Goal: Task Accomplishment & Management: Manage account settings

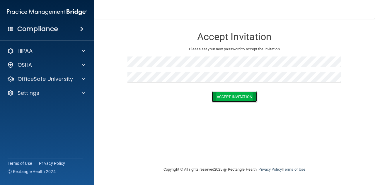
click at [247, 98] on button "Accept Invitation" at bounding box center [234, 96] width 45 height 11
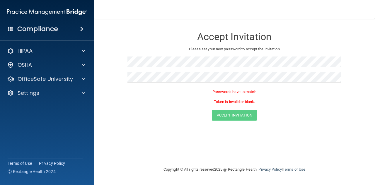
click at [181, 139] on div "Accept Invitation Please set your new password to accept the invitation Passwor…" at bounding box center [234, 93] width 258 height 136
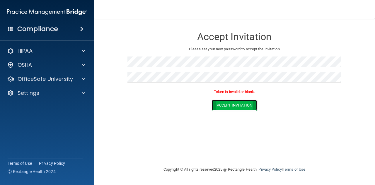
click at [232, 107] on button "Accept Invitation" at bounding box center [234, 105] width 45 height 11
click at [233, 105] on button "Accept Invitation" at bounding box center [234, 105] width 45 height 11
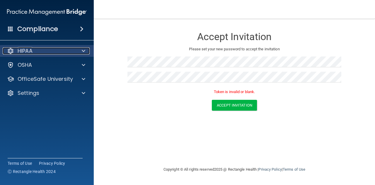
click at [43, 49] on div "HIPAA" at bounding box center [39, 50] width 73 height 7
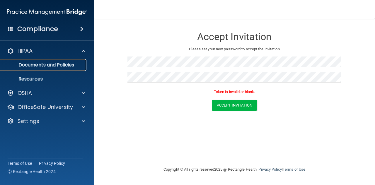
click at [67, 65] on p "Documents and Policies" at bounding box center [44, 65] width 80 height 6
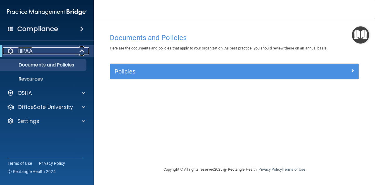
click at [83, 49] on span at bounding box center [82, 50] width 5 height 7
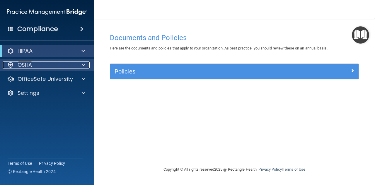
click at [80, 66] on div at bounding box center [82, 65] width 15 height 7
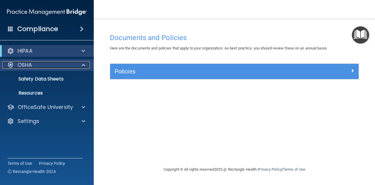
click at [82, 63] on span at bounding box center [84, 65] width 4 height 7
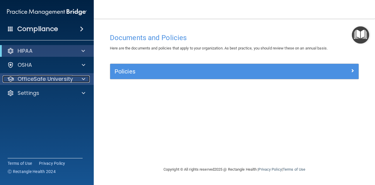
click at [79, 78] on div at bounding box center [82, 79] width 15 height 7
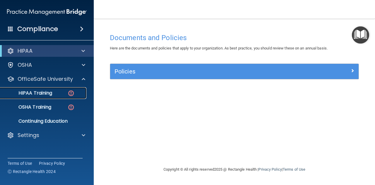
click at [62, 94] on div "HIPAA Training" at bounding box center [44, 93] width 80 height 6
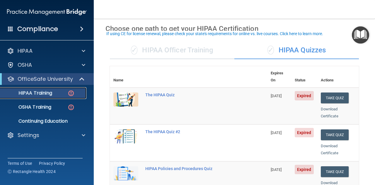
scroll to position [27, 0]
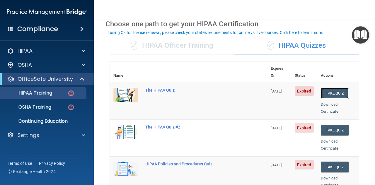
click at [333, 88] on button "Take Quiz" at bounding box center [335, 93] width 28 height 11
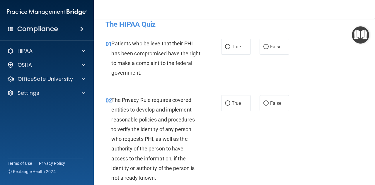
scroll to position [3, 0]
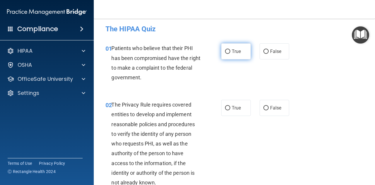
click at [225, 50] on input "True" at bounding box center [227, 51] width 5 height 4
radio input "true"
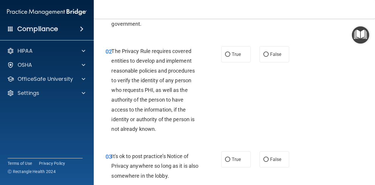
scroll to position [66, 0]
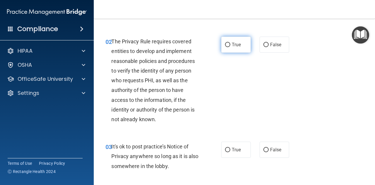
click at [225, 44] on input "True" at bounding box center [227, 45] width 5 height 4
radio input "true"
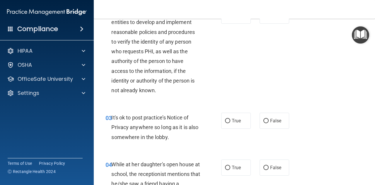
scroll to position [108, 0]
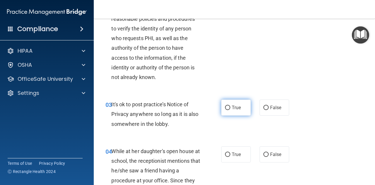
click at [226, 106] on input "True" at bounding box center [227, 108] width 5 height 4
radio input "true"
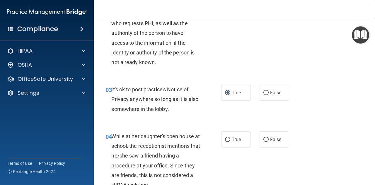
scroll to position [124, 0]
click at [263, 92] on input "False" at bounding box center [265, 93] width 5 height 4
radio input "true"
radio input "false"
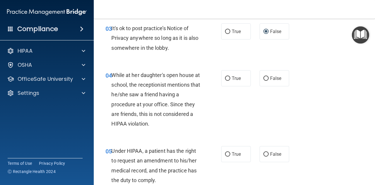
scroll to position [186, 0]
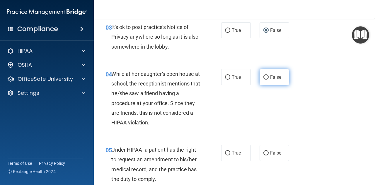
click at [263, 76] on input "False" at bounding box center [265, 77] width 5 height 4
radio input "true"
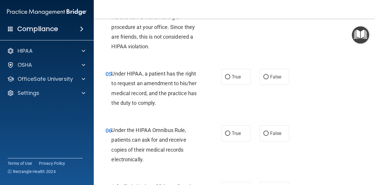
scroll to position [262, 0]
click at [263, 76] on input "False" at bounding box center [265, 77] width 5 height 4
radio input "true"
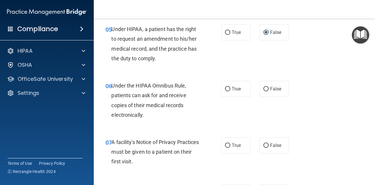
scroll to position [306, 0]
click at [229, 89] on label "True" at bounding box center [236, 89] width 30 height 16
click at [229, 89] on input "True" at bounding box center [227, 89] width 5 height 4
radio input "true"
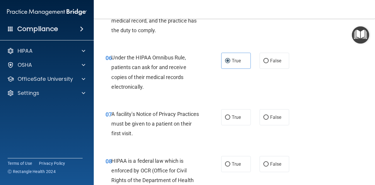
scroll to position [345, 0]
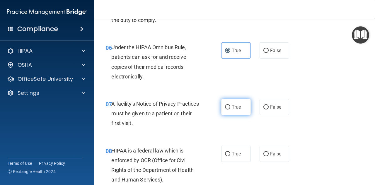
click at [234, 109] on span "True" at bounding box center [236, 107] width 9 height 6
click at [230, 109] on input "True" at bounding box center [227, 107] width 5 height 4
radio input "true"
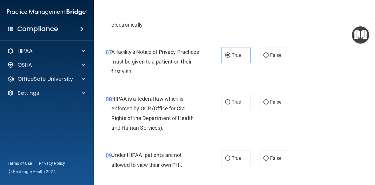
scroll to position [409, 0]
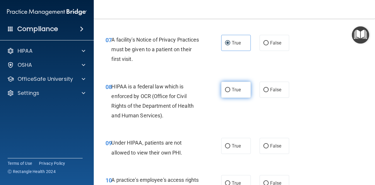
click at [232, 88] on span "True" at bounding box center [236, 90] width 9 height 6
click at [230, 88] on input "True" at bounding box center [227, 90] width 5 height 4
radio input "true"
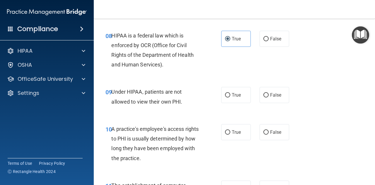
scroll to position [460, 0]
click at [274, 97] on span "False" at bounding box center [275, 95] width 11 height 6
click at [269, 97] on input "False" at bounding box center [265, 95] width 5 height 4
radio input "true"
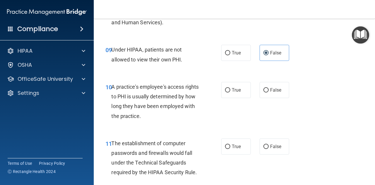
scroll to position [503, 0]
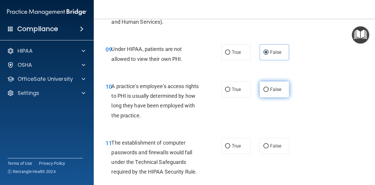
click at [266, 86] on label "False" at bounding box center [275, 89] width 30 height 16
click at [266, 88] on input "False" at bounding box center [265, 90] width 5 height 4
radio input "true"
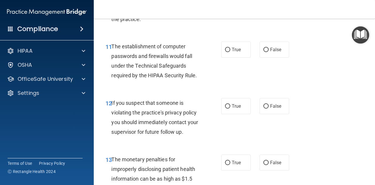
scroll to position [613, 0]
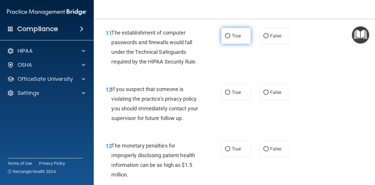
click at [233, 40] on label "True" at bounding box center [236, 36] width 30 height 16
click at [230, 38] on input "True" at bounding box center [227, 36] width 5 height 4
radio input "true"
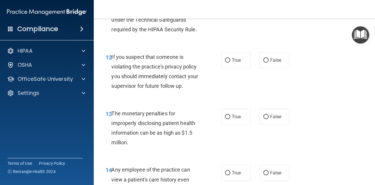
scroll to position [646, 0]
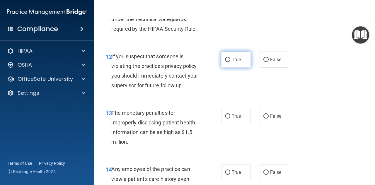
click at [232, 59] on span "True" at bounding box center [236, 60] width 9 height 6
click at [230, 59] on input "True" at bounding box center [227, 60] width 5 height 4
radio input "true"
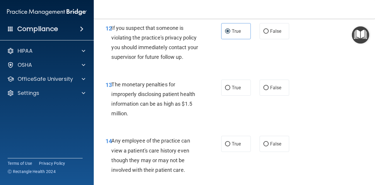
scroll to position [674, 0]
click at [237, 86] on span "True" at bounding box center [236, 88] width 9 height 6
click at [230, 86] on input "True" at bounding box center [227, 88] width 5 height 4
radio input "true"
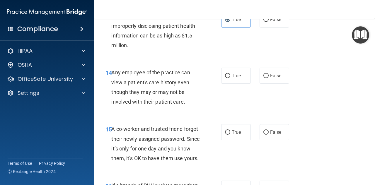
scroll to position [742, 0]
click at [275, 73] on span "False" at bounding box center [275, 76] width 11 height 6
click at [269, 74] on input "False" at bounding box center [265, 76] width 5 height 4
radio input "true"
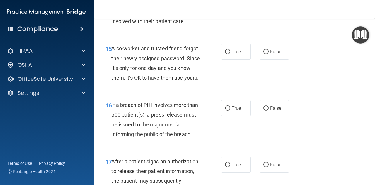
scroll to position [825, 0]
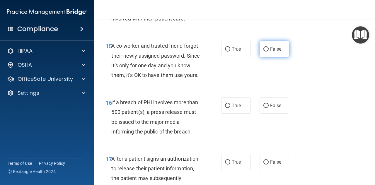
click at [270, 46] on span "False" at bounding box center [275, 49] width 11 height 6
click at [267, 47] on input "False" at bounding box center [265, 49] width 5 height 4
radio input "true"
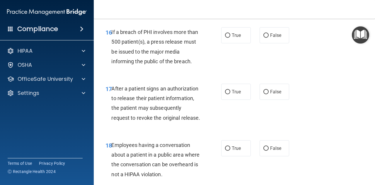
scroll to position [896, 0]
click at [227, 38] on input "True" at bounding box center [227, 35] width 5 height 4
radio input "true"
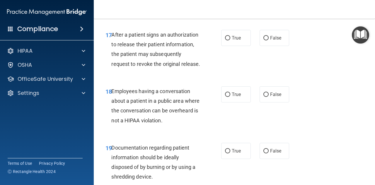
scroll to position [951, 0]
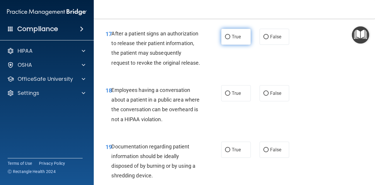
click at [239, 41] on label "True" at bounding box center [236, 37] width 30 height 16
click at [230, 39] on input "True" at bounding box center [227, 37] width 5 height 4
radio input "true"
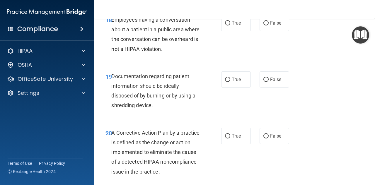
scroll to position [1035, 0]
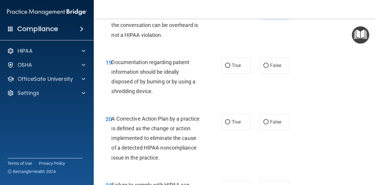
click at [264, 11] on input "False" at bounding box center [265, 9] width 5 height 4
radio input "true"
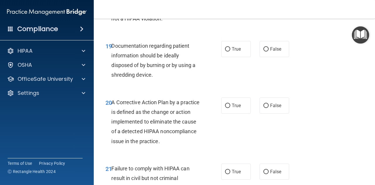
scroll to position [1061, 0]
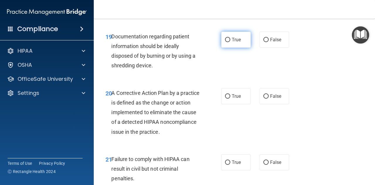
click at [225, 42] on input "True" at bounding box center [227, 40] width 5 height 4
radio input "true"
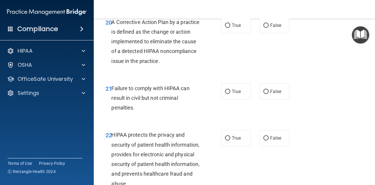
scroll to position [1132, 0]
click at [239, 33] on label "True" at bounding box center [236, 25] width 30 height 16
click at [230, 28] on input "True" at bounding box center [227, 25] width 5 height 4
radio input "true"
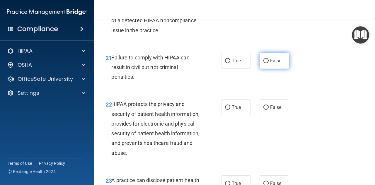
click at [280, 69] on label "False" at bounding box center [275, 61] width 30 height 16
click at [269, 63] on input "False" at bounding box center [265, 61] width 5 height 4
radio input "true"
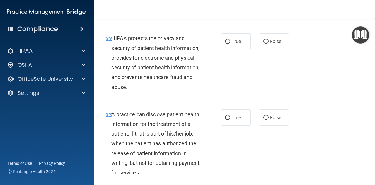
scroll to position [1229, 0]
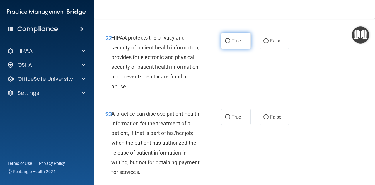
click at [239, 49] on label "True" at bounding box center [236, 41] width 30 height 16
click at [230, 43] on input "True" at bounding box center [227, 41] width 5 height 4
radio input "true"
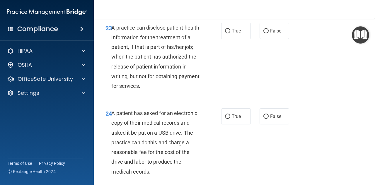
scroll to position [1316, 0]
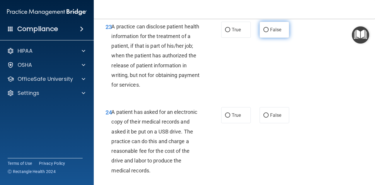
click at [270, 33] on span "False" at bounding box center [275, 30] width 11 height 6
click at [267, 32] on input "False" at bounding box center [265, 30] width 5 height 4
radio input "true"
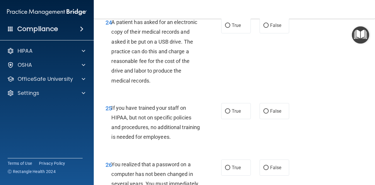
scroll to position [1402, 0]
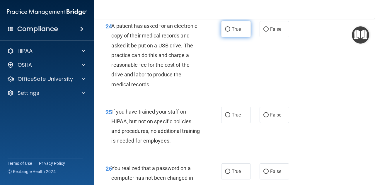
click at [238, 32] on span "True" at bounding box center [236, 29] width 9 height 6
click at [230, 32] on input "True" at bounding box center [227, 29] width 5 height 4
radio input "true"
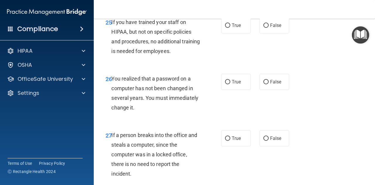
scroll to position [1493, 0]
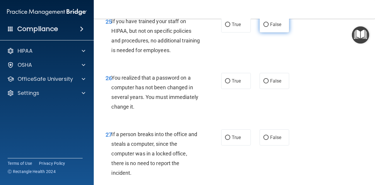
click at [277, 27] on span "False" at bounding box center [275, 25] width 11 height 6
click at [269, 27] on input "False" at bounding box center [265, 25] width 5 height 4
radio input "true"
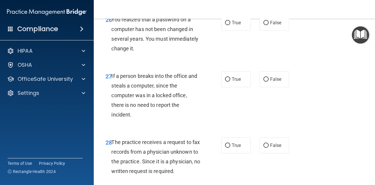
scroll to position [1551, 0]
click at [238, 25] on span "True" at bounding box center [236, 23] width 9 height 6
click at [230, 25] on input "True" at bounding box center [227, 23] width 5 height 4
radio input "true"
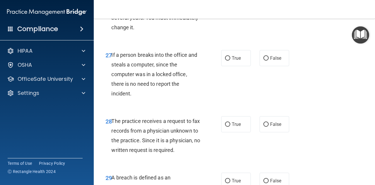
scroll to position [1573, 0]
click at [270, 61] on span "False" at bounding box center [275, 58] width 11 height 6
click at [269, 60] on input "False" at bounding box center [265, 58] width 5 height 4
radio input "true"
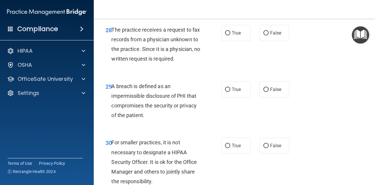
scroll to position [1664, 0]
click at [265, 35] on input "False" at bounding box center [265, 33] width 5 height 4
radio input "true"
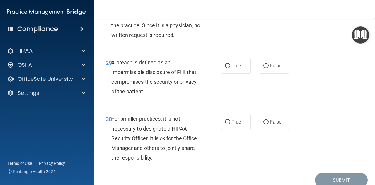
scroll to position [1689, 0]
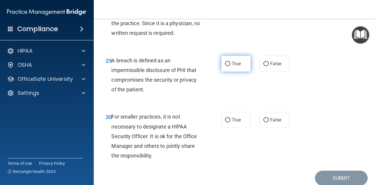
click at [227, 72] on label "True" at bounding box center [236, 64] width 30 height 16
click at [227, 66] on input "True" at bounding box center [227, 64] width 5 height 4
radio input "true"
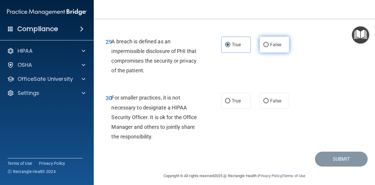
scroll to position [1742, 0]
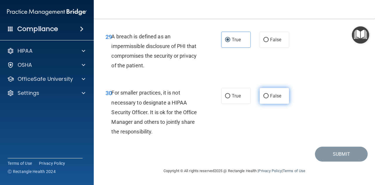
click at [269, 89] on label "False" at bounding box center [275, 96] width 30 height 16
click at [269, 94] on input "False" at bounding box center [265, 96] width 5 height 4
radio input "true"
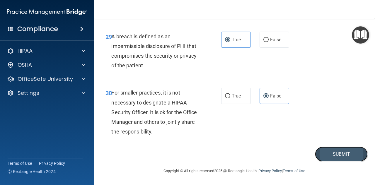
click at [332, 152] on button "Submit" at bounding box center [341, 154] width 53 height 15
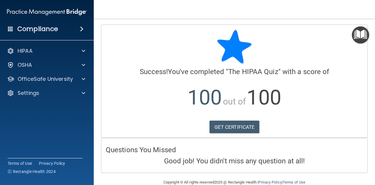
scroll to position [11, 0]
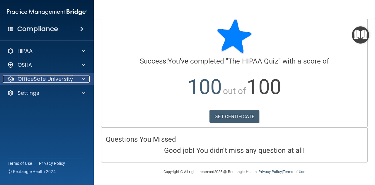
click at [84, 78] on span at bounding box center [84, 79] width 4 height 7
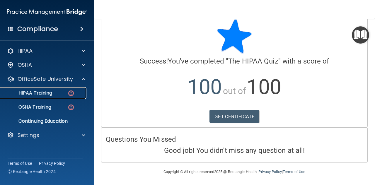
click at [59, 91] on div "HIPAA Training" at bounding box center [44, 93] width 80 height 6
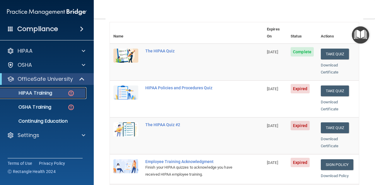
scroll to position [77, 0]
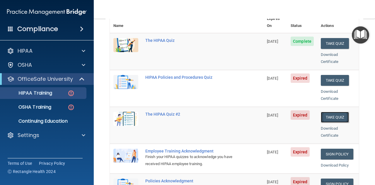
click at [332, 112] on button "Take Quiz" at bounding box center [335, 117] width 28 height 11
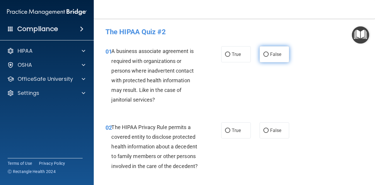
click at [260, 53] on label "False" at bounding box center [275, 54] width 30 height 16
click at [263, 53] on input "False" at bounding box center [265, 54] width 5 height 4
radio input "true"
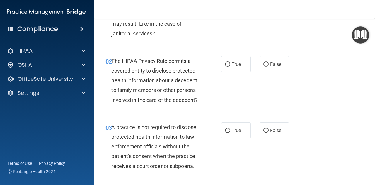
scroll to position [68, 0]
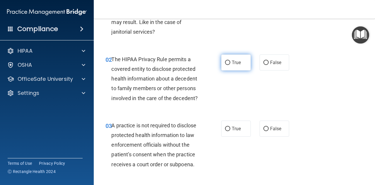
click at [233, 61] on span "True" at bounding box center [236, 63] width 9 height 6
click at [230, 61] on input "True" at bounding box center [227, 63] width 5 height 4
radio input "true"
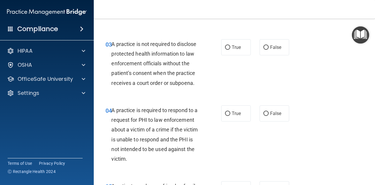
scroll to position [150, 0]
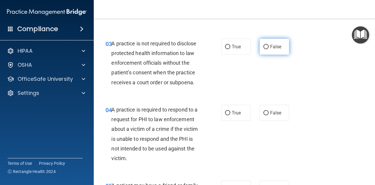
click at [266, 45] on label "False" at bounding box center [275, 47] width 30 height 16
click at [266, 45] on input "False" at bounding box center [265, 47] width 5 height 4
radio input "true"
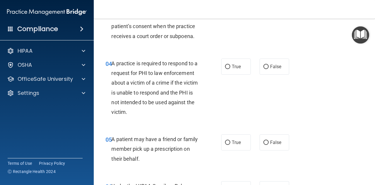
scroll to position [197, 0]
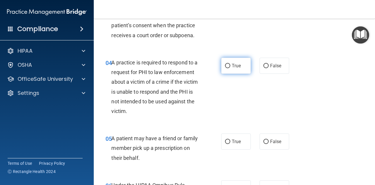
click at [232, 67] on span "True" at bounding box center [236, 66] width 9 height 6
click at [230, 67] on input "True" at bounding box center [227, 66] width 5 height 4
radio input "true"
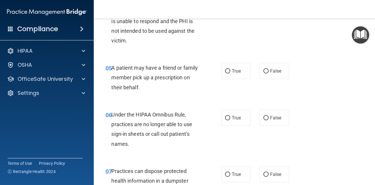
scroll to position [270, 0]
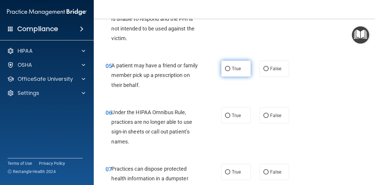
click at [234, 70] on span "True" at bounding box center [236, 69] width 9 height 6
click at [230, 70] on input "True" at bounding box center [227, 69] width 5 height 4
radio input "true"
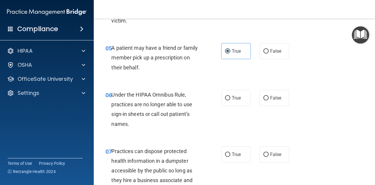
scroll to position [289, 0]
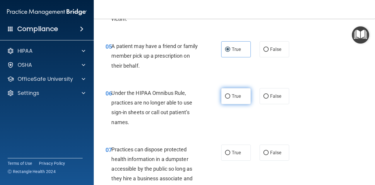
click at [234, 94] on span "True" at bounding box center [236, 96] width 9 height 6
click at [230, 94] on input "True" at bounding box center [227, 96] width 5 height 4
radio input "true"
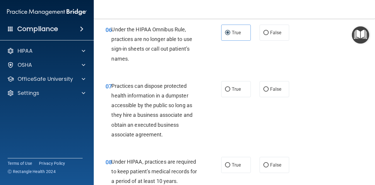
scroll to position [354, 0]
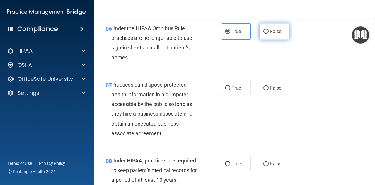
click at [270, 31] on span "False" at bounding box center [275, 32] width 11 height 6
click at [269, 31] on input "False" at bounding box center [265, 32] width 5 height 4
radio input "true"
radio input "false"
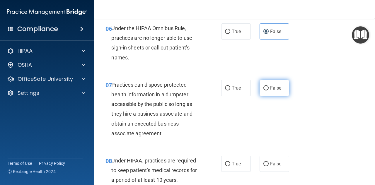
click at [280, 86] on label "False" at bounding box center [275, 88] width 30 height 16
click at [269, 86] on input "False" at bounding box center [265, 88] width 5 height 4
radio input "true"
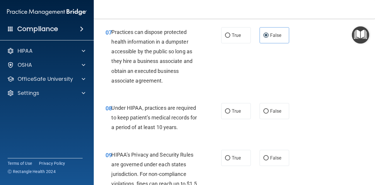
scroll to position [407, 0]
click at [234, 110] on span "True" at bounding box center [236, 111] width 9 height 6
click at [230, 110] on input "True" at bounding box center [227, 111] width 5 height 4
radio input "true"
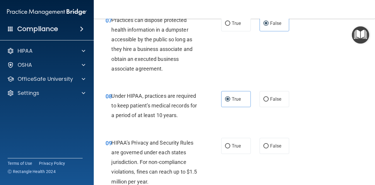
scroll to position [419, 0]
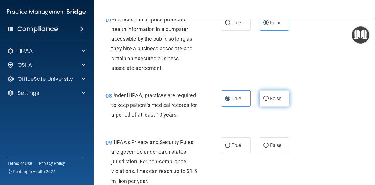
click at [272, 101] on label "False" at bounding box center [275, 99] width 30 height 16
click at [269, 101] on input "False" at bounding box center [265, 99] width 5 height 4
radio input "true"
radio input "false"
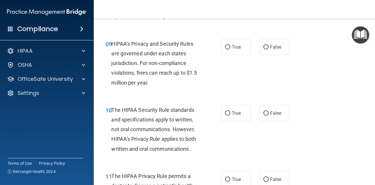
scroll to position [518, 0]
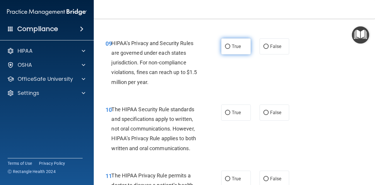
click at [232, 47] on span "True" at bounding box center [236, 47] width 9 height 6
click at [230, 47] on input "True" at bounding box center [227, 47] width 5 height 4
radio input "true"
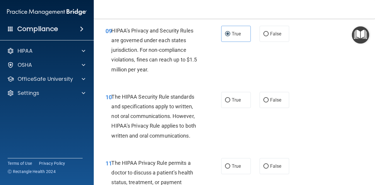
scroll to position [530, 0]
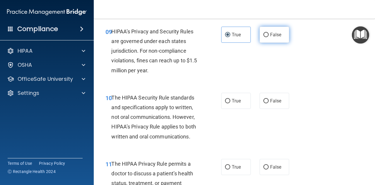
click at [279, 37] on label "False" at bounding box center [275, 35] width 30 height 16
click at [269, 37] on input "False" at bounding box center [265, 35] width 5 height 4
radio input "true"
radio input "false"
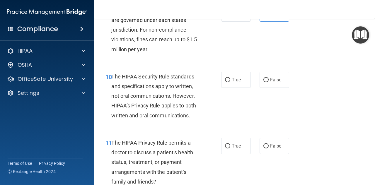
scroll to position [556, 0]
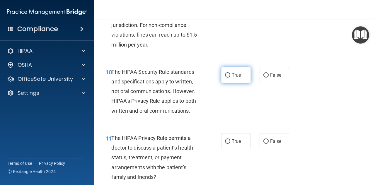
click at [237, 73] on span "True" at bounding box center [236, 75] width 9 height 6
click at [230, 73] on input "True" at bounding box center [227, 75] width 5 height 4
radio input "true"
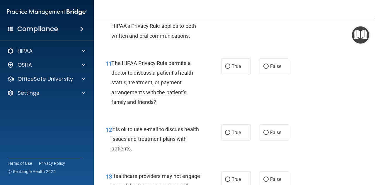
scroll to position [631, 0]
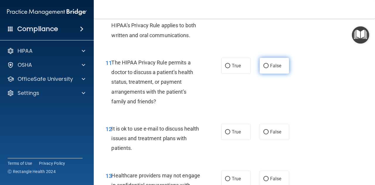
click at [270, 66] on span "False" at bounding box center [275, 66] width 11 height 6
click at [269, 66] on input "False" at bounding box center [265, 66] width 5 height 4
radio input "true"
click at [232, 67] on span "True" at bounding box center [236, 66] width 9 height 6
click at [230, 67] on input "True" at bounding box center [227, 66] width 5 height 4
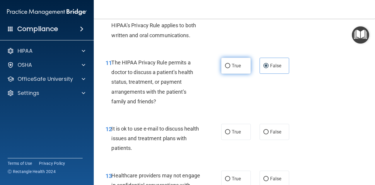
radio input "true"
radio input "false"
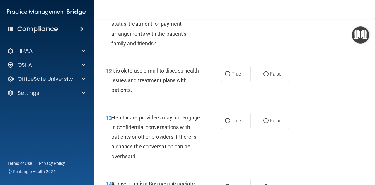
scroll to position [692, 0]
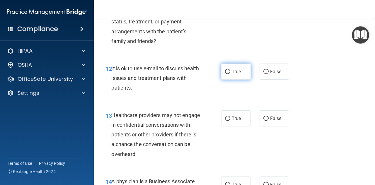
click at [237, 73] on span "True" at bounding box center [236, 72] width 9 height 6
click at [230, 73] on input "True" at bounding box center [227, 72] width 5 height 4
radio input "true"
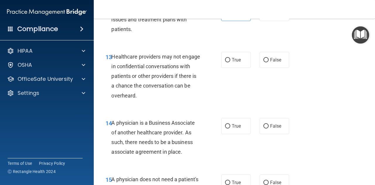
scroll to position [752, 0]
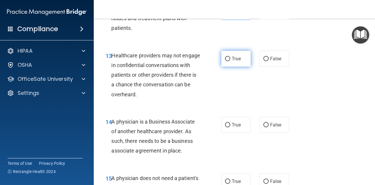
click at [232, 59] on span "True" at bounding box center [236, 59] width 9 height 6
click at [230, 59] on input "True" at bounding box center [227, 59] width 5 height 4
radio input "true"
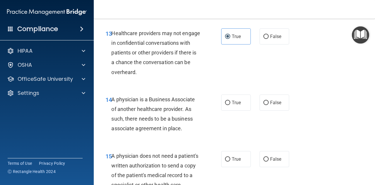
scroll to position [773, 0]
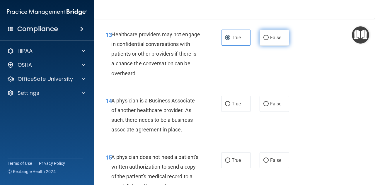
click at [270, 39] on span "False" at bounding box center [275, 38] width 11 height 6
click at [268, 39] on input "False" at bounding box center [265, 38] width 5 height 4
radio input "true"
radio input "false"
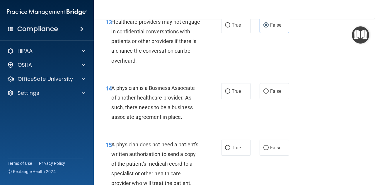
scroll to position [786, 0]
click at [263, 89] on input "False" at bounding box center [265, 91] width 5 height 4
radio input "true"
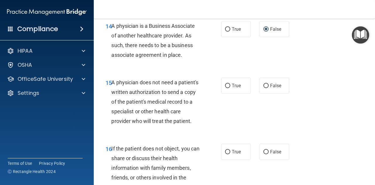
scroll to position [847, 0]
click at [235, 85] on span "True" at bounding box center [236, 86] width 9 height 6
click at [230, 85] on input "True" at bounding box center [227, 86] width 5 height 4
radio input "true"
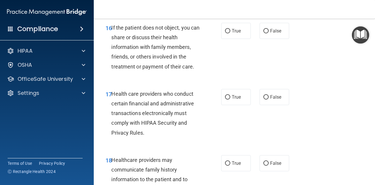
scroll to position [972, 0]
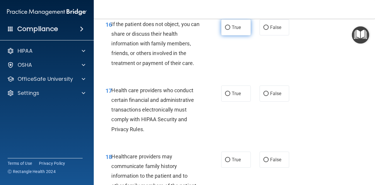
click at [236, 30] on span "True" at bounding box center [236, 28] width 9 height 6
click at [230, 30] on input "True" at bounding box center [227, 27] width 5 height 4
radio input "true"
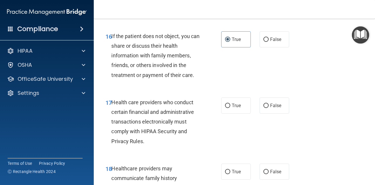
scroll to position [961, 0]
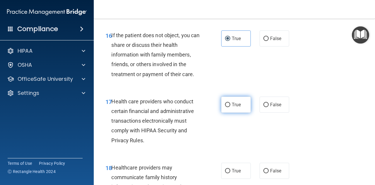
click at [234, 107] on span "True" at bounding box center [236, 105] width 9 height 6
click at [230, 107] on input "True" at bounding box center [227, 105] width 5 height 4
radio input "true"
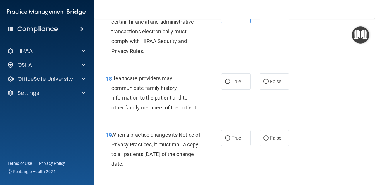
scroll to position [1051, 0]
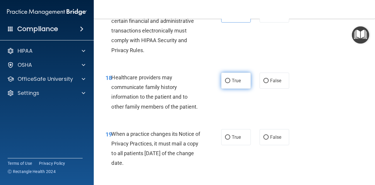
click at [234, 83] on span "True" at bounding box center [236, 81] width 9 height 6
click at [230, 83] on input "True" at bounding box center [227, 81] width 5 height 4
radio input "true"
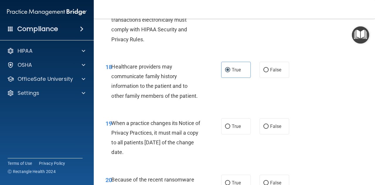
scroll to position [1061, 0]
click at [267, 78] on label "False" at bounding box center [275, 70] width 30 height 16
click at [267, 73] on input "False" at bounding box center [265, 70] width 5 height 4
radio input "true"
radio input "false"
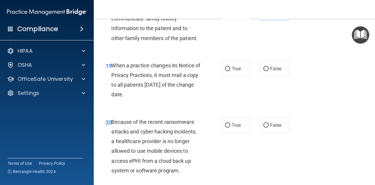
scroll to position [1119, 0]
click at [273, 71] on span "False" at bounding box center [275, 69] width 11 height 6
click at [269, 71] on input "False" at bounding box center [265, 69] width 5 height 4
radio input "true"
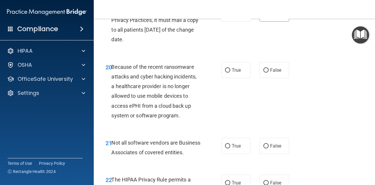
scroll to position [1145, 0]
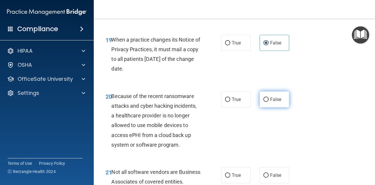
click at [265, 102] on input "False" at bounding box center [265, 100] width 5 height 4
radio input "true"
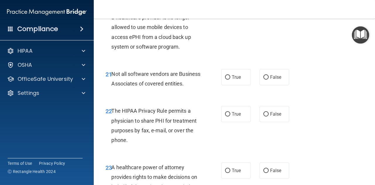
scroll to position [1244, 0]
click at [234, 81] on label "True" at bounding box center [236, 77] width 30 height 16
click at [230, 79] on input "True" at bounding box center [227, 77] width 5 height 4
radio input "true"
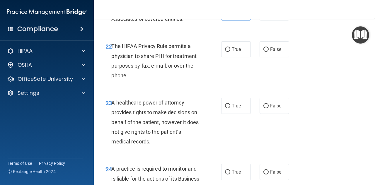
scroll to position [1309, 0]
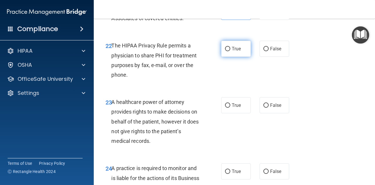
click at [238, 52] on span "True" at bounding box center [236, 49] width 9 height 6
click at [230, 51] on input "True" at bounding box center [227, 49] width 5 height 4
radio input "true"
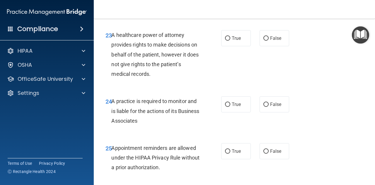
scroll to position [1376, 0]
click at [265, 40] on input "False" at bounding box center [265, 38] width 5 height 4
radio input "true"
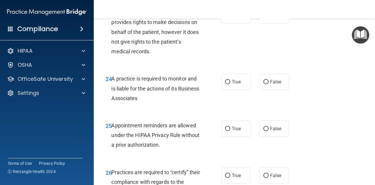
scroll to position [1398, 0]
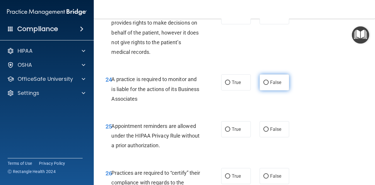
click at [269, 91] on label "False" at bounding box center [275, 82] width 30 height 16
click at [269, 85] on input "False" at bounding box center [265, 83] width 5 height 4
radio input "true"
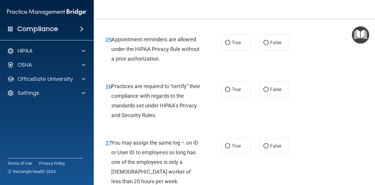
scroll to position [1485, 0]
click at [243, 50] on label "True" at bounding box center [236, 42] width 30 height 16
click at [230, 45] on input "True" at bounding box center [227, 42] width 5 height 4
radio input "true"
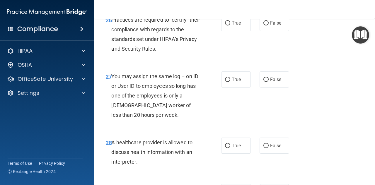
scroll to position [1551, 0]
click at [233, 25] on span "True" at bounding box center [236, 23] width 9 height 6
click at [230, 25] on input "True" at bounding box center [227, 23] width 5 height 4
radio input "true"
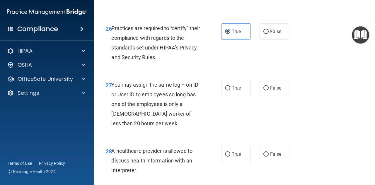
scroll to position [1542, 0]
click at [276, 35] on span "False" at bounding box center [275, 32] width 11 height 6
click at [269, 34] on input "False" at bounding box center [265, 32] width 5 height 4
radio input "true"
radio input "false"
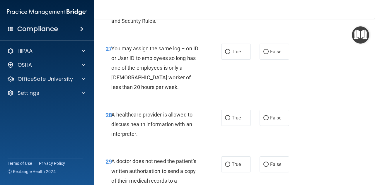
scroll to position [1579, 0]
click at [270, 59] on label "False" at bounding box center [275, 51] width 30 height 16
click at [269, 54] on input "False" at bounding box center [265, 51] width 5 height 4
radio input "true"
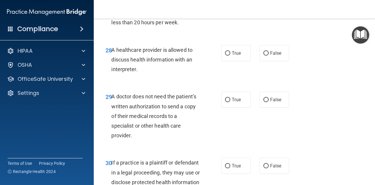
scroll to position [1644, 0]
click at [242, 61] on label "True" at bounding box center [236, 53] width 30 height 16
click at [230, 55] on input "True" at bounding box center [227, 53] width 5 height 4
radio input "true"
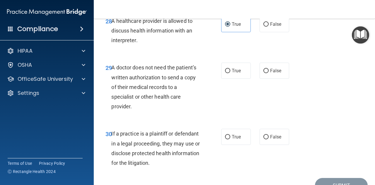
scroll to position [1672, 0]
click at [232, 74] on span "True" at bounding box center [236, 71] width 9 height 6
click at [230, 74] on input "True" at bounding box center [227, 71] width 5 height 4
radio input "true"
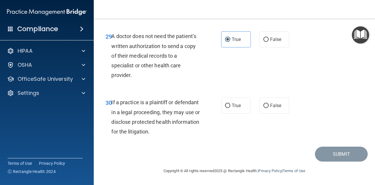
scroll to position [1723, 0]
click at [232, 108] on span "True" at bounding box center [236, 106] width 9 height 6
click at [230, 108] on input "True" at bounding box center [227, 106] width 5 height 4
radio input "true"
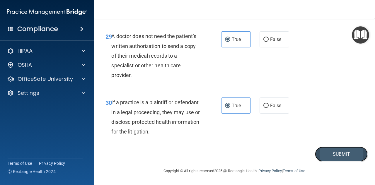
click at [338, 153] on button "Submit" at bounding box center [341, 154] width 53 height 15
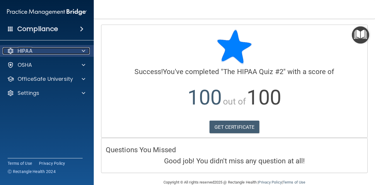
click at [82, 51] on span at bounding box center [84, 50] width 4 height 7
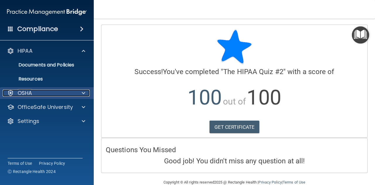
click at [85, 92] on span at bounding box center [84, 93] width 4 height 7
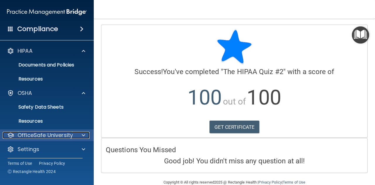
click at [85, 133] on span at bounding box center [84, 135] width 4 height 7
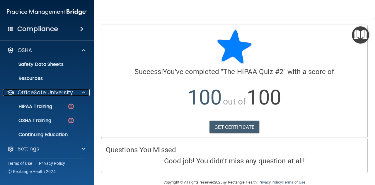
scroll to position [44, 0]
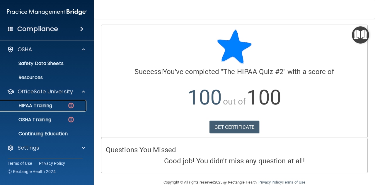
click at [61, 104] on div "HIPAA Training" at bounding box center [44, 106] width 80 height 6
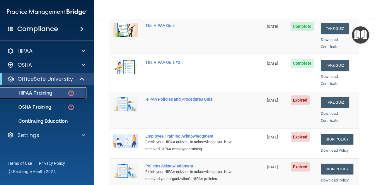
scroll to position [91, 0]
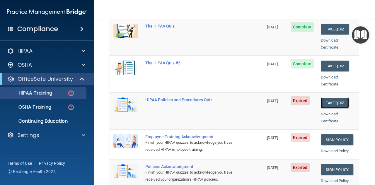
click at [335, 98] on button "Take Quiz" at bounding box center [335, 103] width 28 height 11
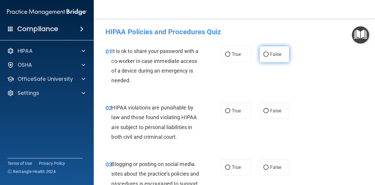
click at [272, 52] on span "False" at bounding box center [275, 55] width 11 height 6
click at [269, 52] on input "False" at bounding box center [265, 54] width 5 height 4
radio input "true"
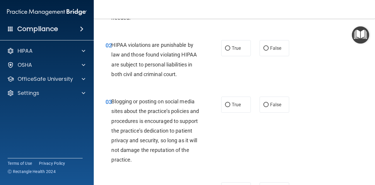
scroll to position [66, 0]
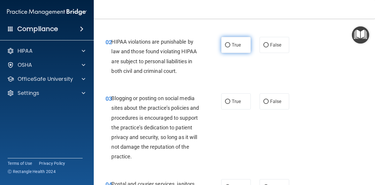
click at [234, 45] on span "True" at bounding box center [236, 45] width 9 height 6
click at [230, 45] on input "True" at bounding box center [227, 45] width 5 height 4
radio input "true"
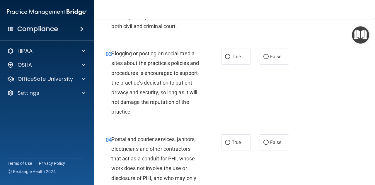
scroll to position [110, 0]
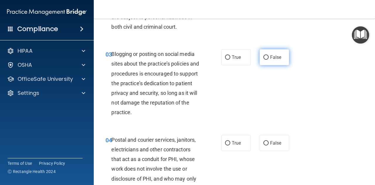
click at [265, 60] on label "False" at bounding box center [275, 57] width 30 height 16
click at [265, 60] on input "False" at bounding box center [265, 57] width 5 height 4
radio input "true"
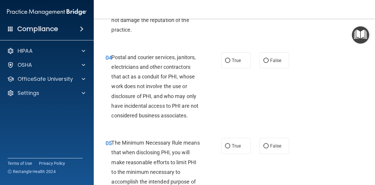
scroll to position [199, 0]
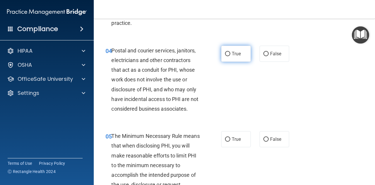
click at [232, 49] on label "True" at bounding box center [236, 54] width 30 height 16
click at [230, 52] on input "True" at bounding box center [227, 54] width 5 height 4
radio input "true"
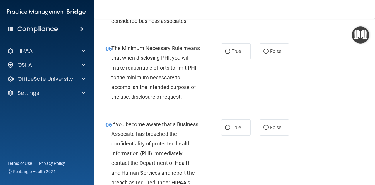
scroll to position [291, 0]
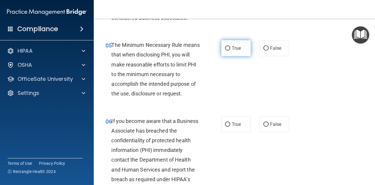
click at [237, 48] on span "True" at bounding box center [236, 48] width 9 height 6
click at [230, 48] on input "True" at bounding box center [227, 48] width 5 height 4
radio input "true"
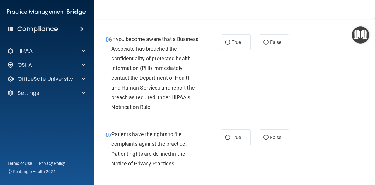
scroll to position [373, 0]
click at [276, 43] on span "False" at bounding box center [275, 42] width 11 height 6
click at [269, 43] on input "False" at bounding box center [265, 42] width 5 height 4
radio input "true"
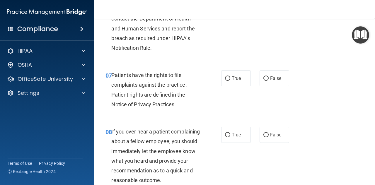
scroll to position [438, 0]
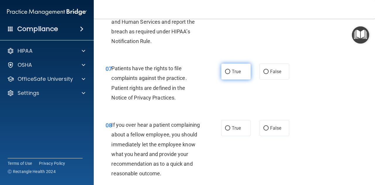
click at [236, 74] on label "True" at bounding box center [236, 72] width 30 height 16
click at [230, 74] on input "True" at bounding box center [227, 72] width 5 height 4
radio input "true"
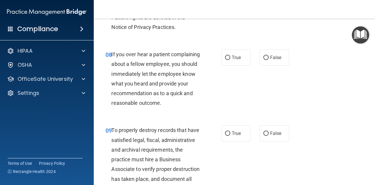
scroll to position [506, 0]
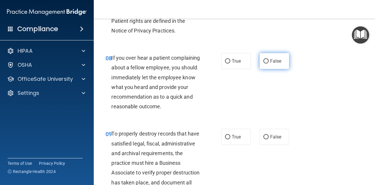
click at [263, 62] on input "False" at bounding box center [265, 61] width 5 height 4
radio input "true"
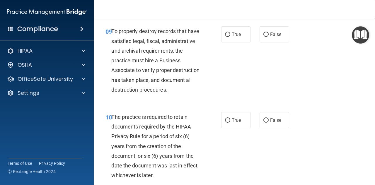
scroll to position [607, 0]
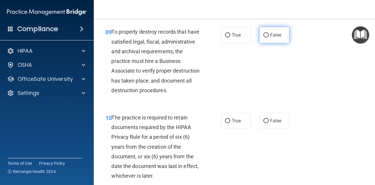
click at [271, 43] on label "False" at bounding box center [275, 35] width 30 height 16
click at [269, 37] on input "False" at bounding box center [265, 35] width 5 height 4
radio input "true"
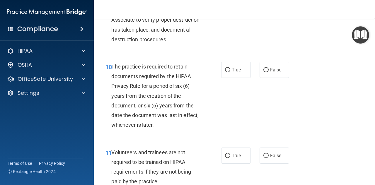
scroll to position [655, 0]
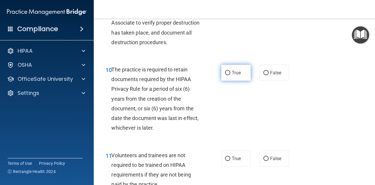
click at [232, 81] on label "True" at bounding box center [236, 73] width 30 height 16
click at [230, 75] on input "True" at bounding box center [227, 73] width 5 height 4
radio input "true"
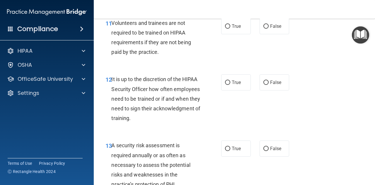
scroll to position [789, 0]
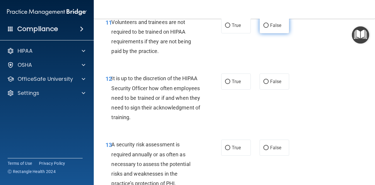
click at [273, 28] on span "False" at bounding box center [275, 26] width 11 height 6
click at [269, 28] on input "False" at bounding box center [265, 25] width 5 height 4
radio input "true"
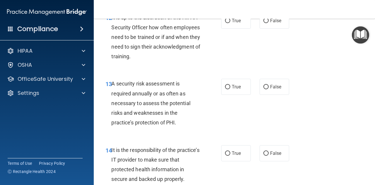
scroll to position [849, 0]
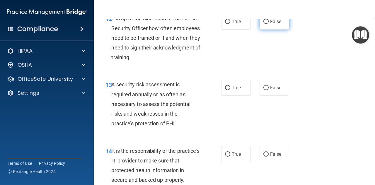
click at [275, 30] on label "False" at bounding box center [275, 21] width 30 height 16
click at [269, 24] on input "False" at bounding box center [265, 22] width 5 height 4
radio input "true"
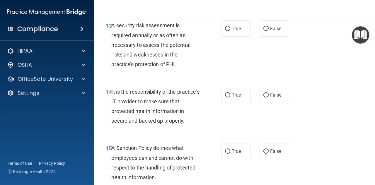
scroll to position [904, 0]
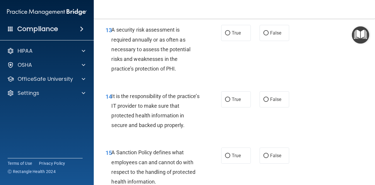
click at [240, 62] on div "13 A security risk assessment is required annually or as often as necessary to …" at bounding box center [234, 51] width 267 height 66
click at [237, 36] on span "True" at bounding box center [236, 33] width 9 height 6
click at [230, 35] on input "True" at bounding box center [227, 33] width 5 height 4
radio input "true"
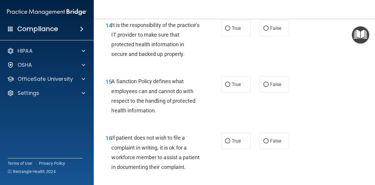
scroll to position [975, 0]
click at [274, 31] on span "False" at bounding box center [275, 28] width 11 height 6
click at [269, 30] on input "False" at bounding box center [265, 28] width 5 height 4
radio input "true"
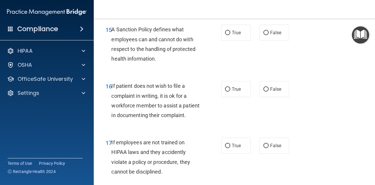
scroll to position [1032, 0]
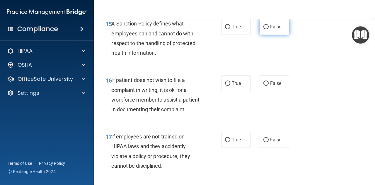
click at [281, 35] on label "False" at bounding box center [275, 27] width 30 height 16
click at [269, 29] on input "False" at bounding box center [265, 27] width 5 height 4
radio input "true"
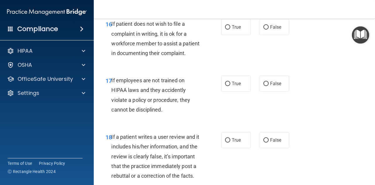
scroll to position [1088, 0]
click at [235, 35] on label "True" at bounding box center [236, 27] width 30 height 16
click at [230, 30] on input "True" at bounding box center [227, 27] width 5 height 4
radio input "true"
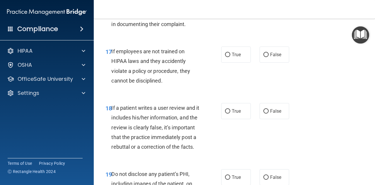
scroll to position [1118, 0]
click at [270, 62] on label "False" at bounding box center [275, 54] width 30 height 16
click at [269, 57] on input "False" at bounding box center [265, 54] width 5 height 4
radio input "true"
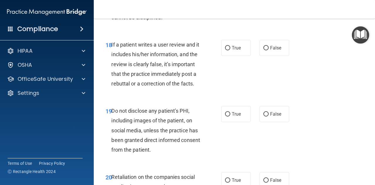
scroll to position [1182, 0]
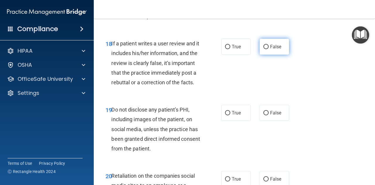
click at [270, 49] on span "False" at bounding box center [275, 47] width 11 height 6
click at [269, 49] on input "False" at bounding box center [265, 47] width 5 height 4
radio input "true"
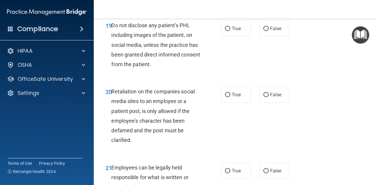
scroll to position [1267, 0]
click at [237, 31] on span "True" at bounding box center [236, 28] width 9 height 6
click at [230, 30] on input "True" at bounding box center [227, 28] width 5 height 4
radio input "true"
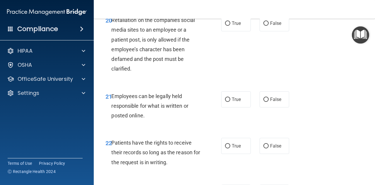
scroll to position [1340, 0]
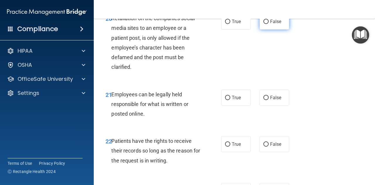
click at [269, 30] on label "False" at bounding box center [275, 21] width 30 height 16
click at [269, 24] on input "False" at bounding box center [265, 22] width 5 height 4
radio input "true"
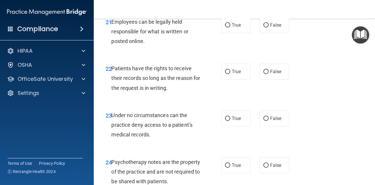
scroll to position [1413, 0]
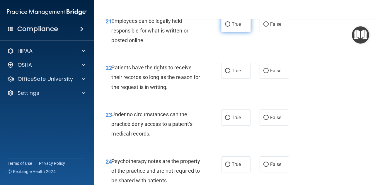
click at [238, 27] on span "True" at bounding box center [236, 24] width 9 height 6
click at [230, 27] on input "True" at bounding box center [227, 24] width 5 height 4
radio input "true"
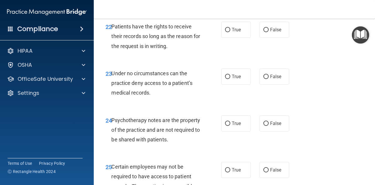
scroll to position [1455, 0]
click at [267, 37] on label "False" at bounding box center [275, 29] width 30 height 16
click at [267, 32] on input "False" at bounding box center [265, 30] width 5 height 4
radio input "true"
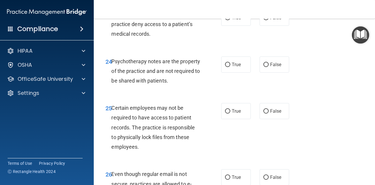
scroll to position [1515, 0]
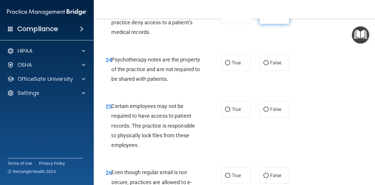
click at [277, 19] on span "False" at bounding box center [275, 16] width 11 height 6
click at [269, 18] on input "False" at bounding box center [265, 16] width 5 height 4
radio input "true"
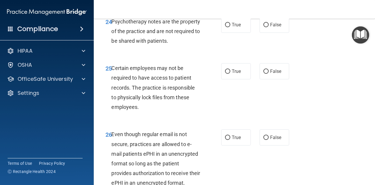
scroll to position [1554, 0]
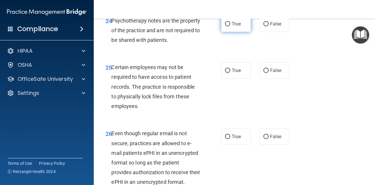
click at [230, 32] on label "True" at bounding box center [236, 24] width 30 height 16
click at [230, 26] on input "True" at bounding box center [227, 24] width 5 height 4
radio input "true"
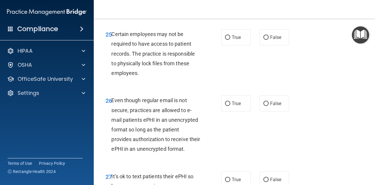
scroll to position [1589, 0]
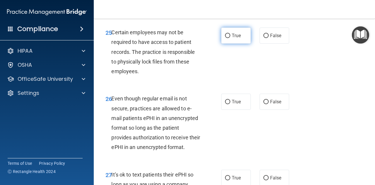
click at [240, 44] on label "True" at bounding box center [236, 36] width 30 height 16
click at [230, 38] on input "True" at bounding box center [227, 36] width 5 height 4
radio input "true"
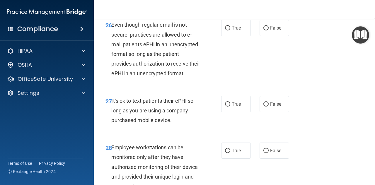
scroll to position [1663, 0]
click at [236, 30] on span "True" at bounding box center [236, 28] width 9 height 6
click at [230, 30] on input "True" at bounding box center [227, 28] width 5 height 4
radio input "true"
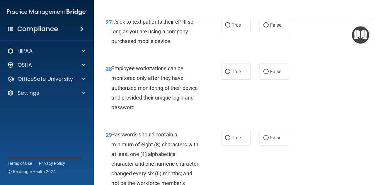
scroll to position [1742, 0]
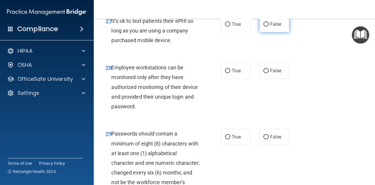
click at [264, 32] on label "False" at bounding box center [275, 24] width 30 height 16
click at [264, 27] on input "False" at bounding box center [265, 24] width 5 height 4
radio input "true"
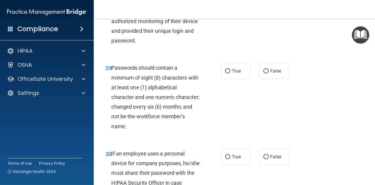
scroll to position [1798, 0]
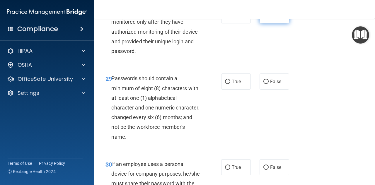
click at [273, 23] on label "False" at bounding box center [275, 15] width 30 height 16
click at [269, 18] on input "False" at bounding box center [265, 15] width 5 height 4
radio input "true"
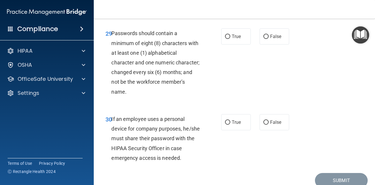
scroll to position [1845, 0]
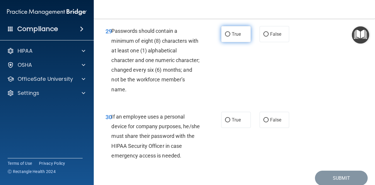
click at [232, 37] on span "True" at bounding box center [236, 34] width 9 height 6
click at [230, 37] on input "True" at bounding box center [227, 34] width 5 height 4
radio input "true"
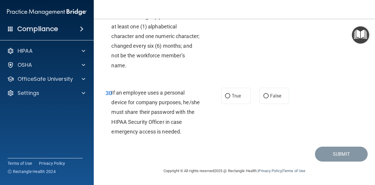
scroll to position [1903, 0]
click at [266, 104] on label "False" at bounding box center [275, 96] width 30 height 16
click at [266, 98] on input "False" at bounding box center [265, 96] width 5 height 4
radio input "true"
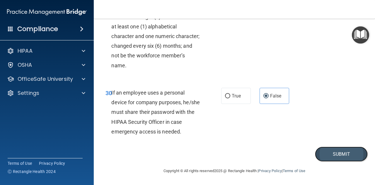
click at [336, 162] on button "Submit" at bounding box center [341, 154] width 53 height 15
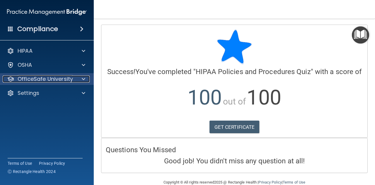
click at [84, 79] on span at bounding box center [84, 79] width 4 height 7
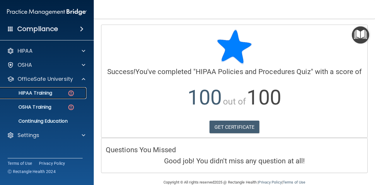
click at [64, 92] on div "HIPAA Training" at bounding box center [44, 93] width 80 height 6
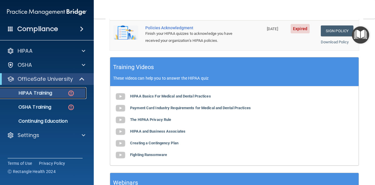
scroll to position [281, 0]
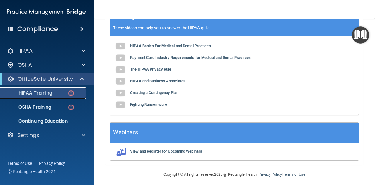
click at [53, 93] on div "HIPAA Training" at bounding box center [44, 93] width 80 height 6
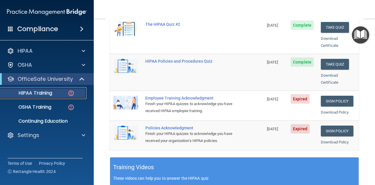
scroll to position [130, 0]
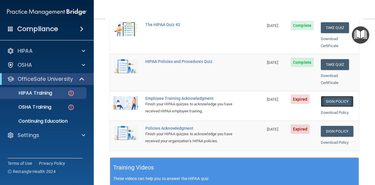
click at [336, 96] on link "Sign Policy" at bounding box center [337, 101] width 33 height 11
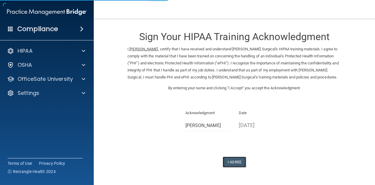
click at [230, 162] on button "I Agree" at bounding box center [234, 162] width 23 height 11
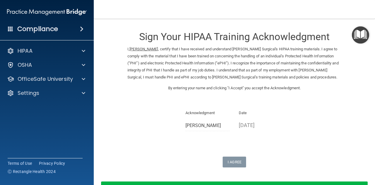
click at [278, 137] on div "Sign Your HIPAA Training Acknowledgment I, Rachel England , certify that I have…" at bounding box center [234, 96] width 214 height 143
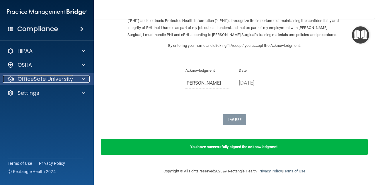
click at [83, 76] on span at bounding box center [84, 79] width 4 height 7
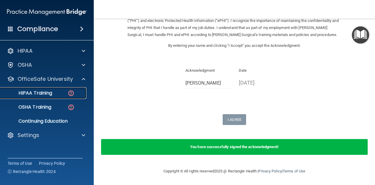
click at [63, 92] on div "HIPAA Training" at bounding box center [44, 93] width 80 height 6
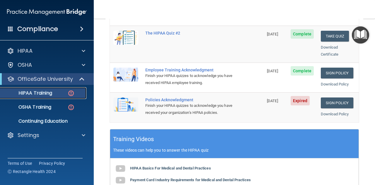
scroll to position [148, 0]
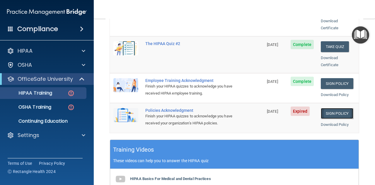
click at [333, 108] on link "Sign Policy" at bounding box center [337, 113] width 33 height 11
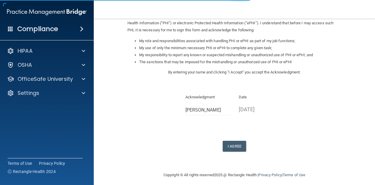
scroll to position [83, 0]
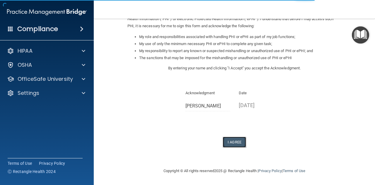
click at [233, 141] on button "I Agree" at bounding box center [234, 142] width 23 height 11
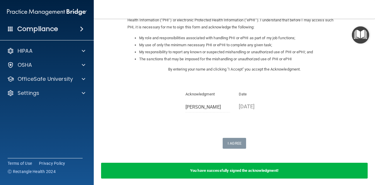
scroll to position [106, 0]
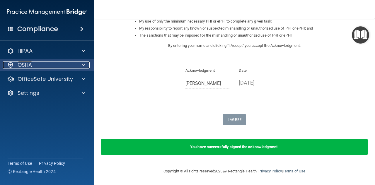
click at [32, 64] on div "OSHA" at bounding box center [39, 65] width 73 height 7
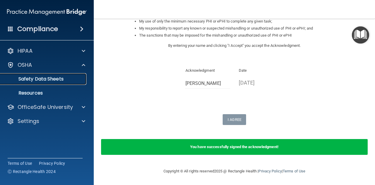
click at [70, 76] on p "Safety Data Sheets" at bounding box center [44, 79] width 80 height 6
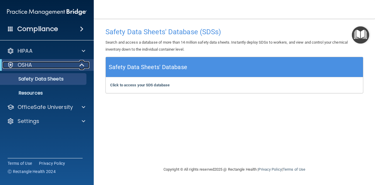
click at [81, 62] on span at bounding box center [82, 65] width 5 height 7
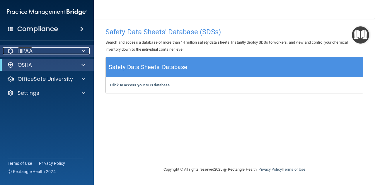
click at [62, 48] on div "HIPAA" at bounding box center [39, 50] width 73 height 7
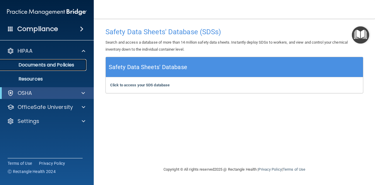
click at [59, 65] on p "Documents and Policies" at bounding box center [44, 65] width 80 height 6
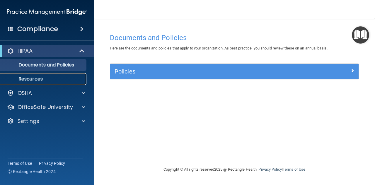
click at [33, 79] on p "Resources" at bounding box center [44, 79] width 80 height 6
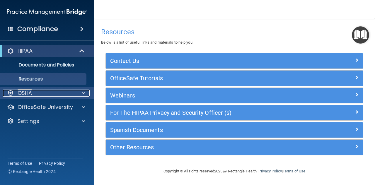
click at [84, 94] on span at bounding box center [84, 93] width 4 height 7
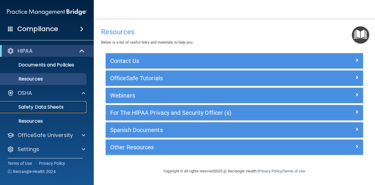
click at [61, 107] on p "Safety Data Sheets" at bounding box center [44, 107] width 80 height 6
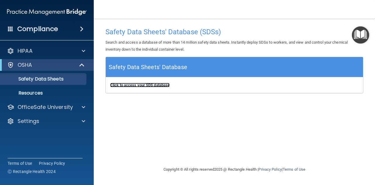
click at [152, 84] on b "Click to access your SDS database" at bounding box center [139, 85] width 59 height 4
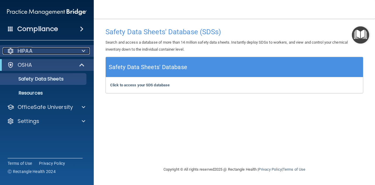
click at [36, 48] on div "HIPAA" at bounding box center [39, 50] width 73 height 7
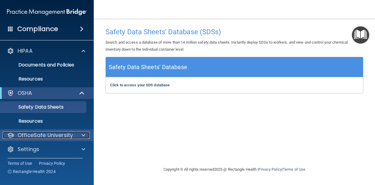
click at [45, 134] on p "OfficeSafe University" at bounding box center [45, 135] width 55 height 7
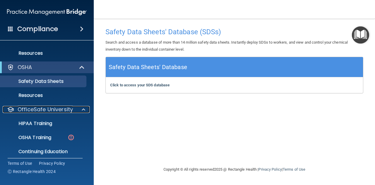
scroll to position [28, 0]
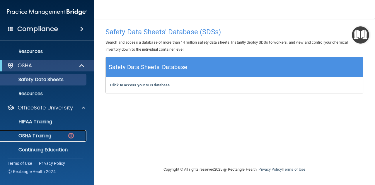
click at [42, 134] on p "OSHA Training" at bounding box center [27, 136] width 47 height 6
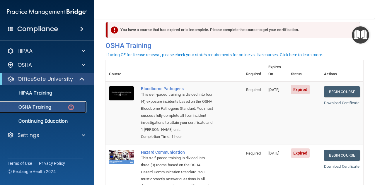
scroll to position [8, 0]
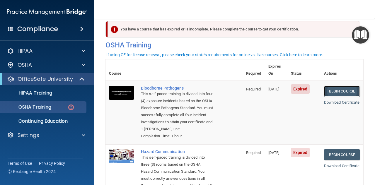
click at [344, 86] on link "Begin Course" at bounding box center [342, 91] width 36 height 11
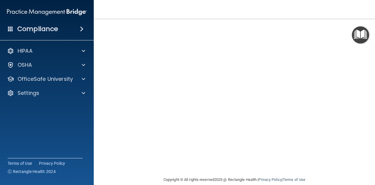
scroll to position [15, 0]
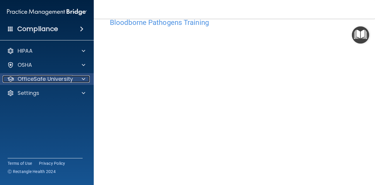
click at [39, 82] on p "OfficeSafe University" at bounding box center [45, 79] width 55 height 7
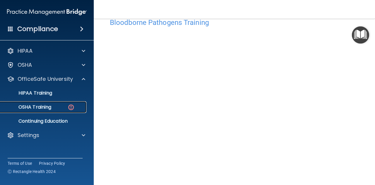
click at [49, 106] on p "OSHA Training" at bounding box center [27, 107] width 47 height 6
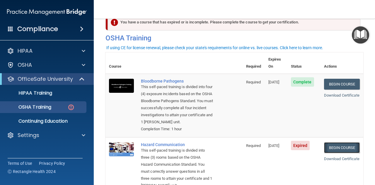
click at [337, 149] on link "Begin Course" at bounding box center [342, 147] width 36 height 11
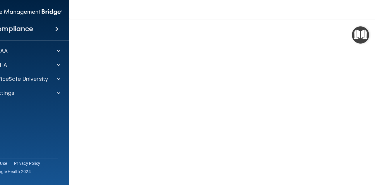
scroll to position [35, 0]
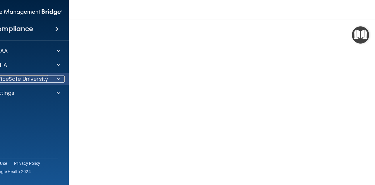
click at [57, 78] on span at bounding box center [59, 79] width 4 height 7
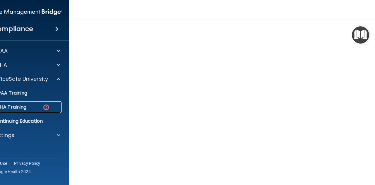
click at [18, 106] on p "OSHA Training" at bounding box center [2, 107] width 47 height 6
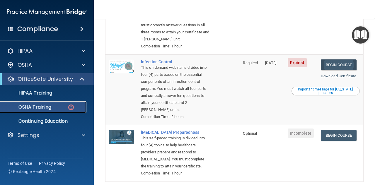
scroll to position [161, 0]
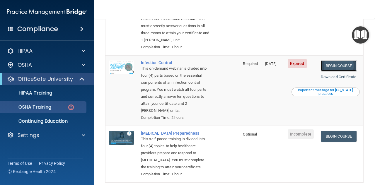
click at [338, 71] on link "Begin Course" at bounding box center [339, 65] width 36 height 11
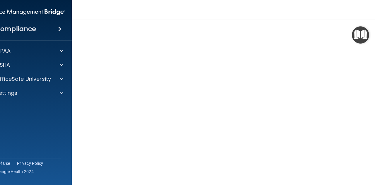
scroll to position [30, 0]
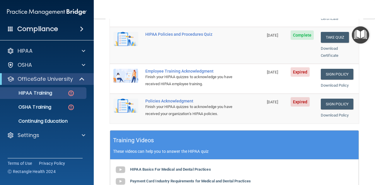
scroll to position [155, 0]
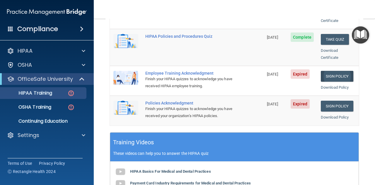
click at [335, 71] on link "Sign Policy" at bounding box center [337, 76] width 33 height 11
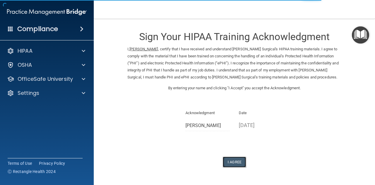
click at [235, 159] on button "I Agree" at bounding box center [234, 162] width 23 height 11
click at [235, 162] on button "I Agree" at bounding box center [234, 162] width 23 height 11
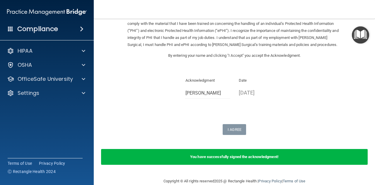
scroll to position [32, 0]
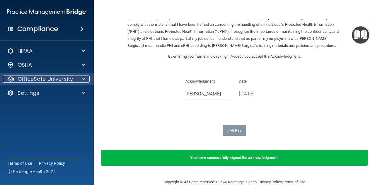
click at [82, 81] on span at bounding box center [84, 79] width 4 height 7
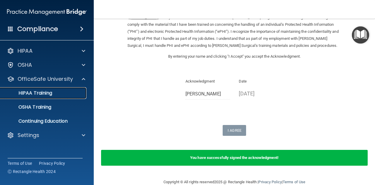
click at [80, 95] on div "HIPAA Training" at bounding box center [44, 93] width 80 height 6
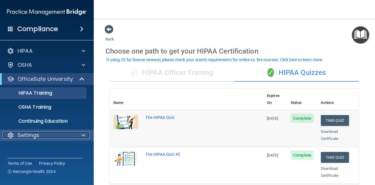
click at [42, 135] on div "Settings" at bounding box center [39, 135] width 73 height 7
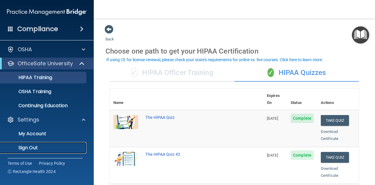
click at [45, 145] on p "Sign Out" at bounding box center [44, 148] width 80 height 6
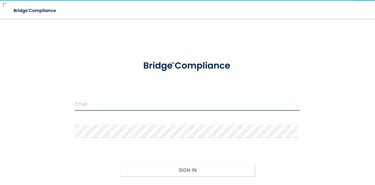
type input "[PERSON_NAME][EMAIL_ADDRESS][DOMAIN_NAME]"
